Goal: Obtain resource: Obtain resource

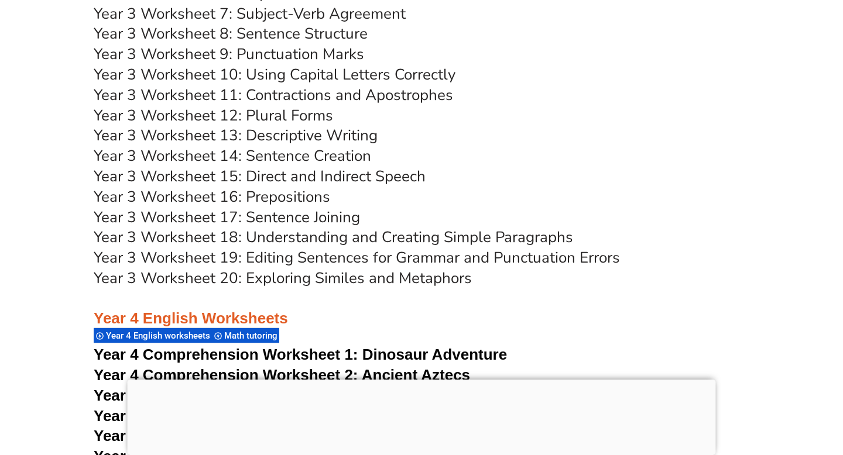
scroll to position [4481, 0]
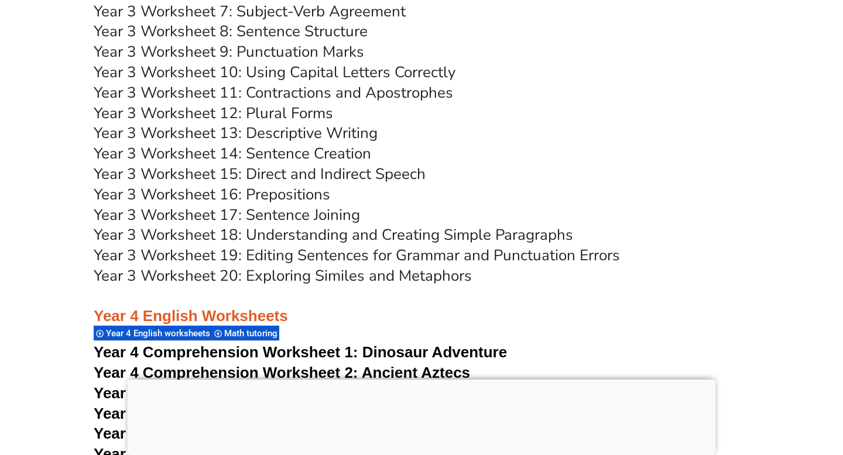
click at [382, 258] on link "Year 3 Worksheet 19: Editing Sentences for Grammar and Punctuation Errors" at bounding box center [357, 255] width 526 height 20
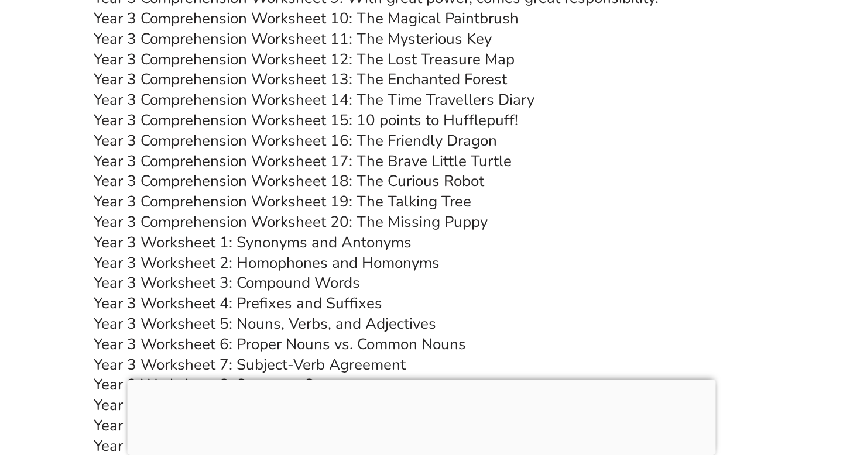
scroll to position [3890, 0]
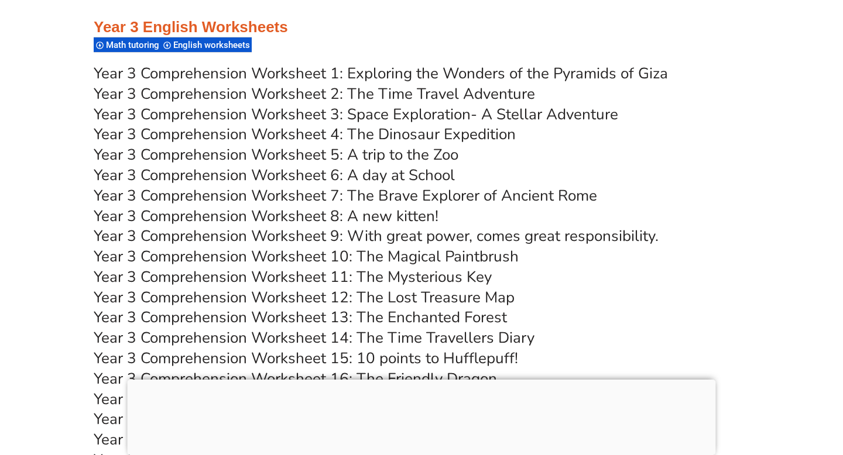
click at [365, 107] on link "Year 3 Comprehension Worksheet 3: Space Exploration- A Stellar Adventure" at bounding box center [356, 114] width 524 height 20
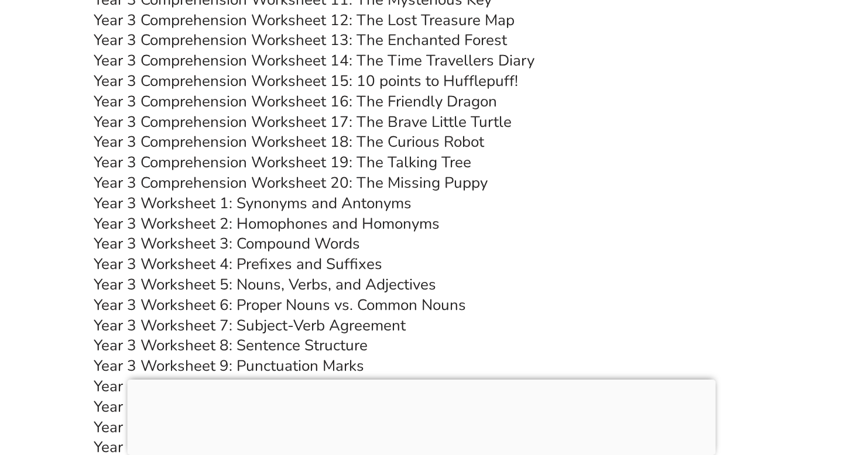
scroll to position [4170, 0]
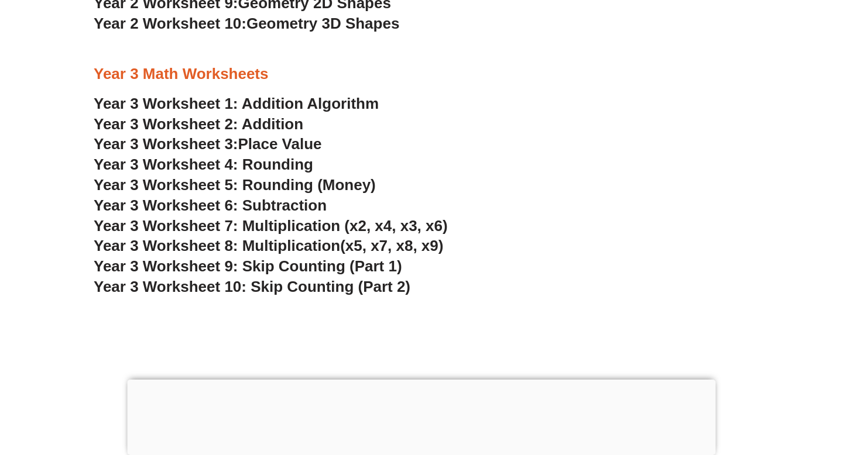
scroll to position [1585, 0]
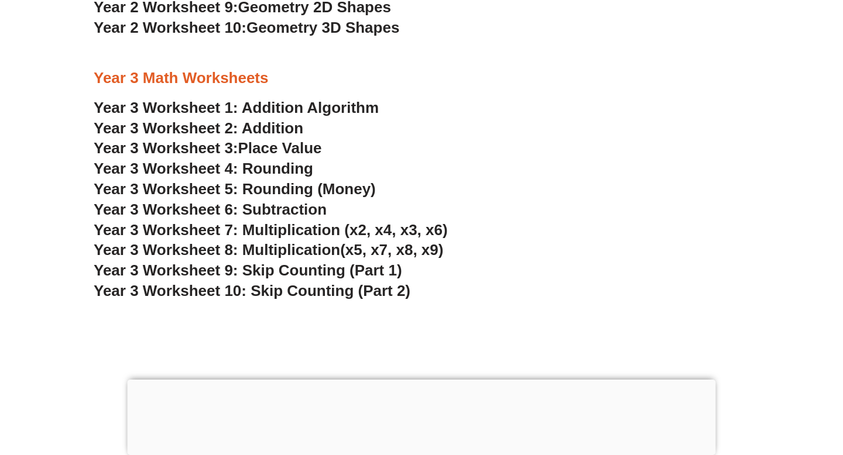
click at [266, 191] on span "Year 3 Worksheet 5: Rounding (Money)" at bounding box center [235, 189] width 282 height 18
click at [351, 108] on link "Year 3 Worksheet 1: Addition Algorithm" at bounding box center [236, 108] width 285 height 18
